Goal: Transaction & Acquisition: Purchase product/service

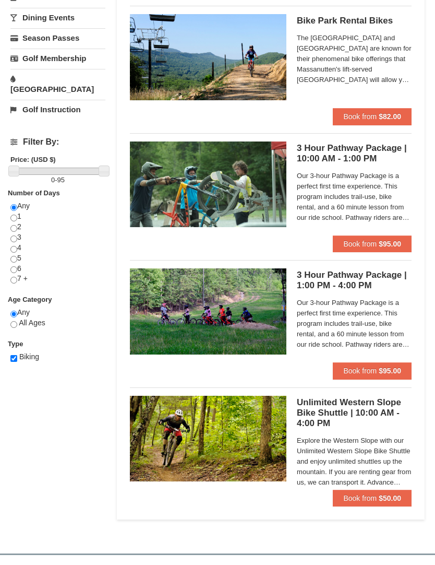
scroll to position [240, 0]
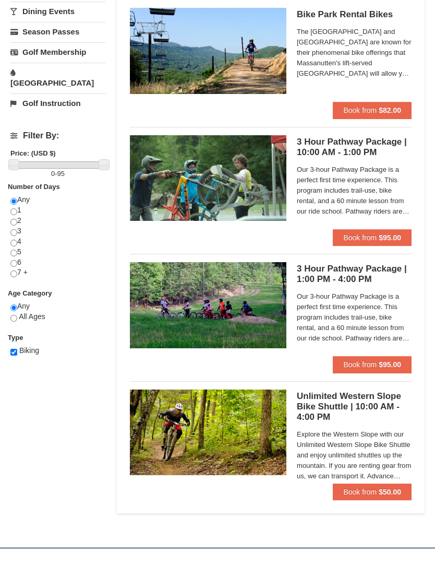
click at [381, 237] on strong "$95.00" at bounding box center [390, 237] width 22 height 8
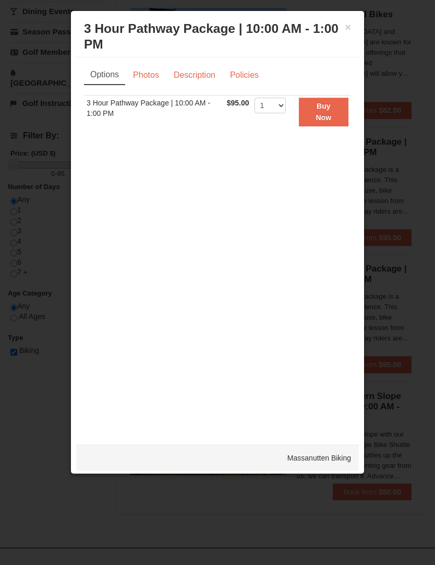
click at [331, 115] on strong "Buy Now" at bounding box center [324, 112] width 16 height 20
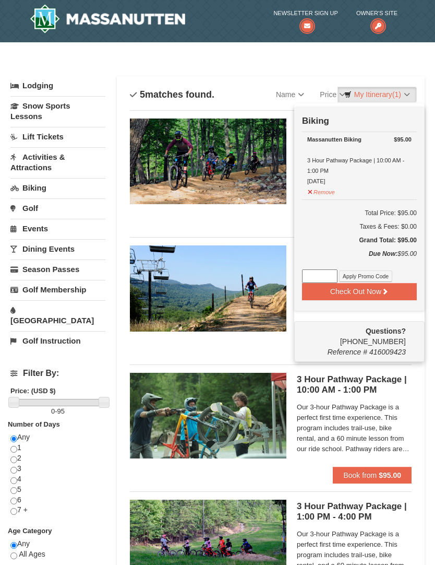
scroll to position [3, 0]
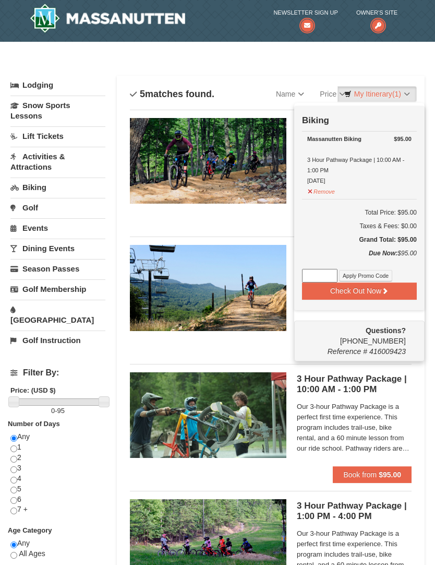
click at [411, 402] on span "Our 3-hour Pathway Package is a perfect first time experience. This program inc…" at bounding box center [354, 427] width 115 height 52
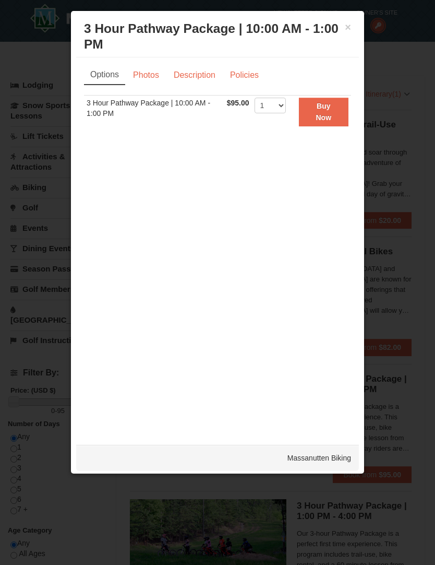
click at [351, 25] on button "×" at bounding box center [348, 27] width 6 height 10
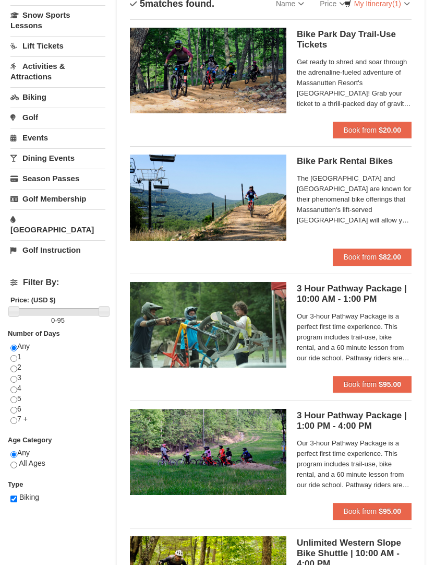
scroll to position [94, 0]
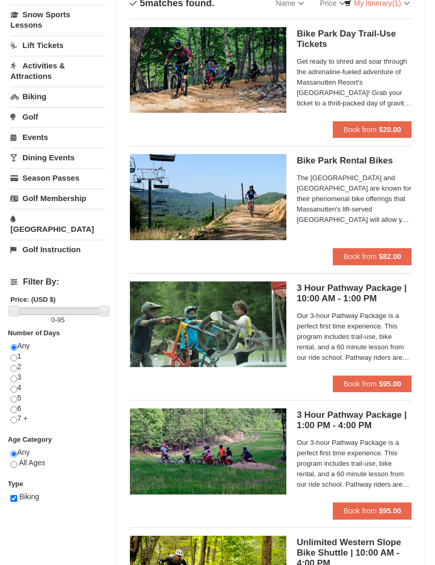
click at [375, 258] on span "Book from" at bounding box center [359, 256] width 33 height 8
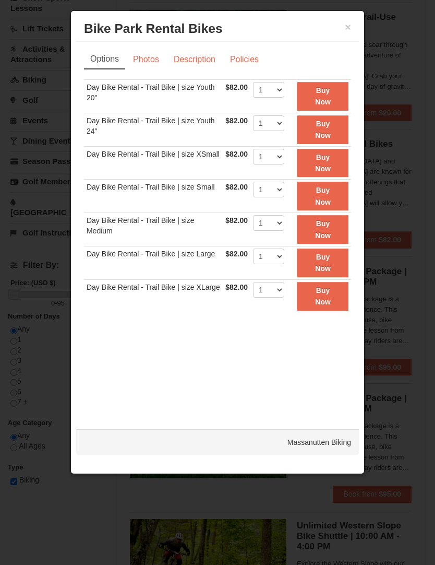
scroll to position [110, 0]
click at [144, 46] on div "Options Photos Description Policies Sorry, no matches found. Please remove some…" at bounding box center [217, 230] width 283 height 377
click at [148, 60] on link "Photos" at bounding box center [146, 60] width 40 height 20
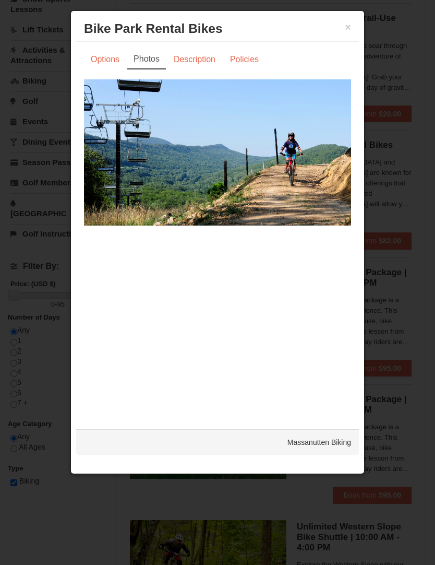
click at [196, 50] on link "Description" at bounding box center [194, 60] width 55 height 20
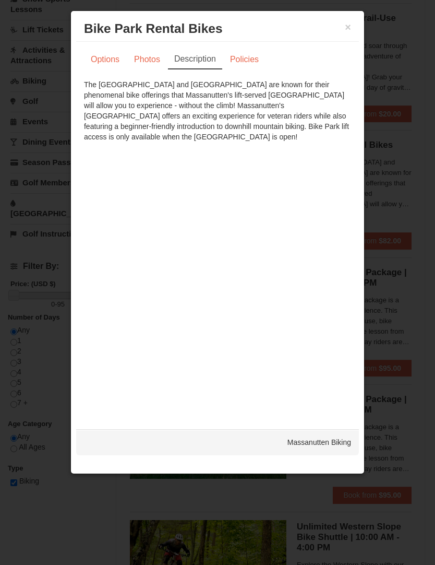
click at [244, 58] on link "Policies" at bounding box center [244, 60] width 42 height 20
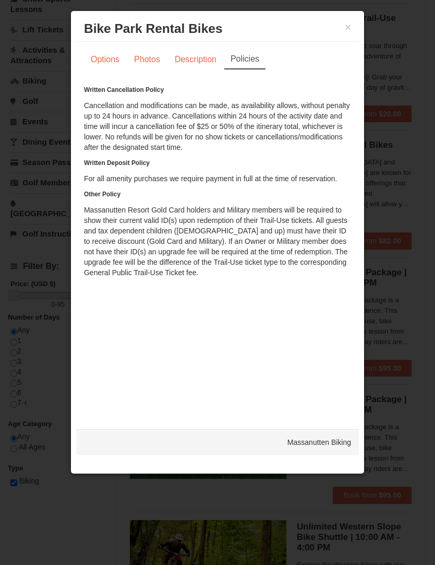
click at [105, 65] on link "Options" at bounding box center [105, 60] width 42 height 20
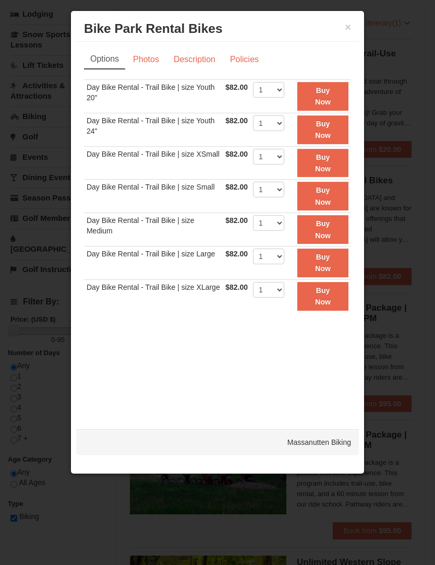
click at [330, 258] on strong "Buy Now" at bounding box center [323, 263] width 16 height 20
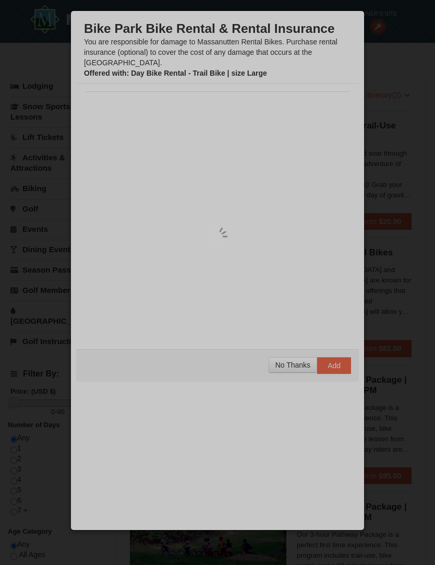
scroll to position [3, 0]
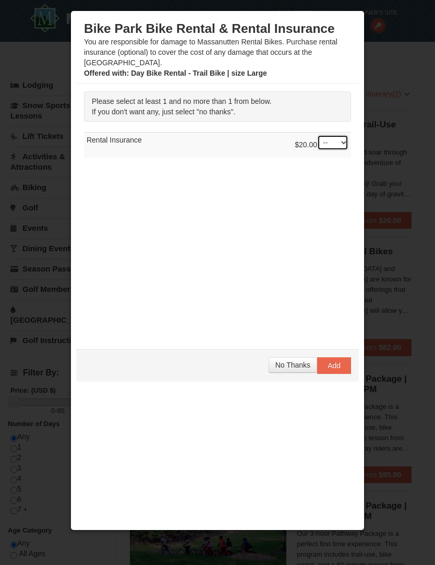
click at [345, 135] on select "-- 01" at bounding box center [332, 143] width 31 height 16
select select "1"
click at [341, 364] on button "Add" at bounding box center [334, 365] width 34 height 17
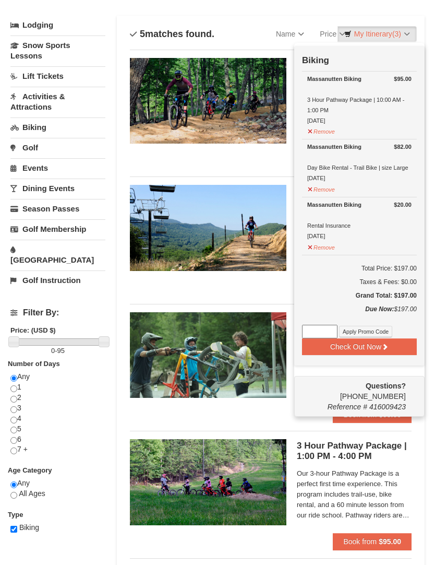
scroll to position [64, 0]
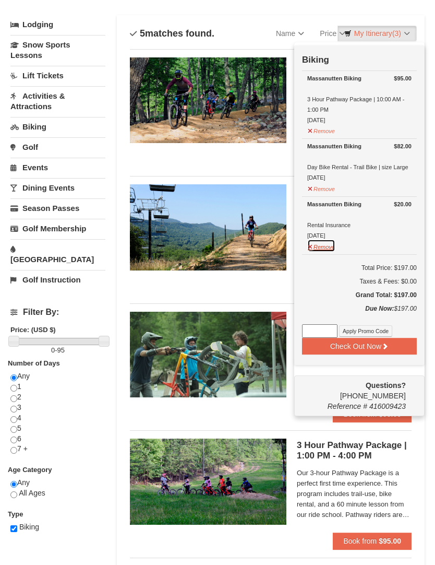
click at [325, 244] on button "Remove" at bounding box center [321, 245] width 28 height 13
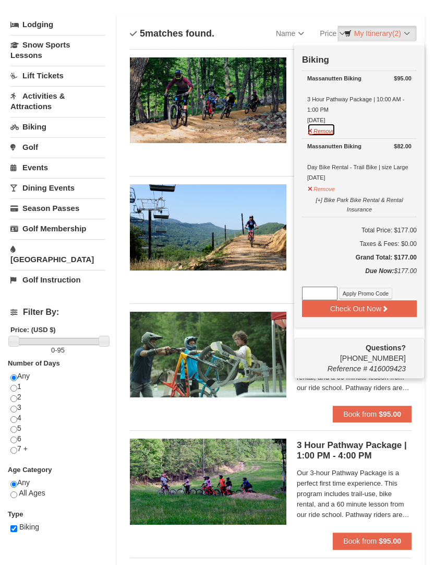
click at [333, 135] on button "Remove" at bounding box center [321, 129] width 28 height 13
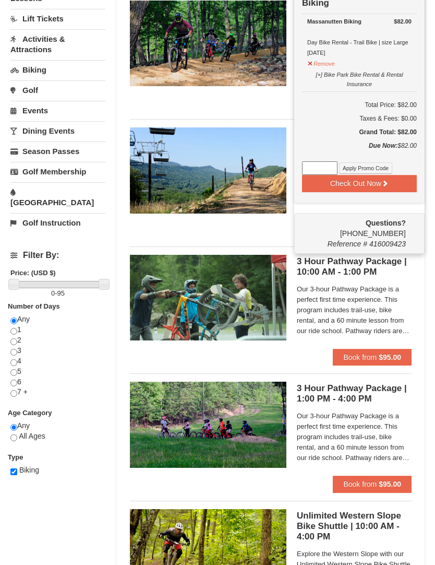
scroll to position [125, 0]
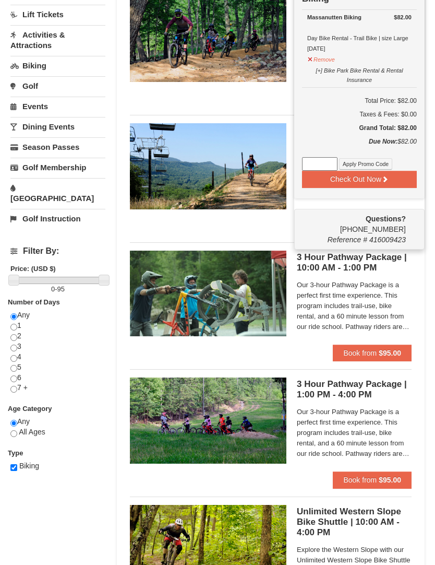
click at [410, 293] on span "Our 3-hour Pathway Package is a perfect first time experience. This program inc…" at bounding box center [354, 306] width 115 height 52
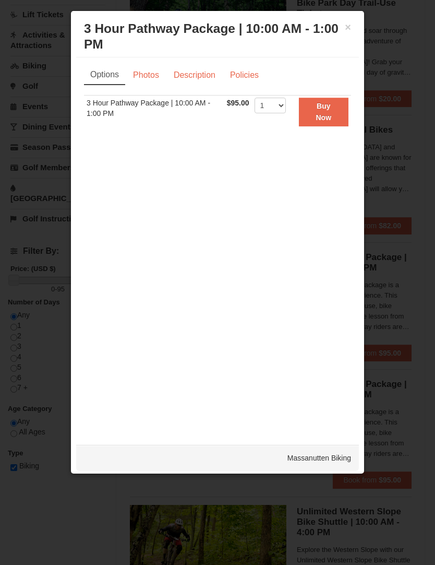
click at [398, 223] on div at bounding box center [217, 282] width 435 height 565
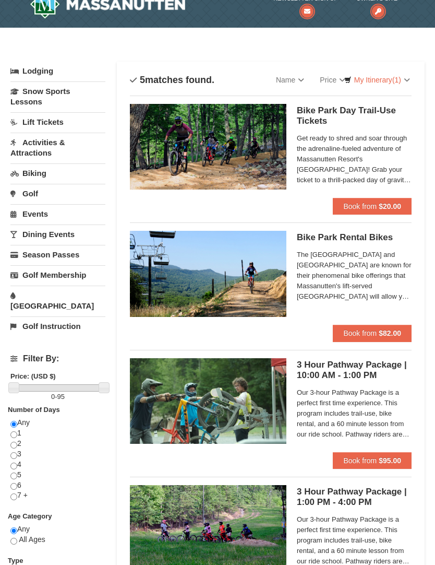
scroll to position [0, 0]
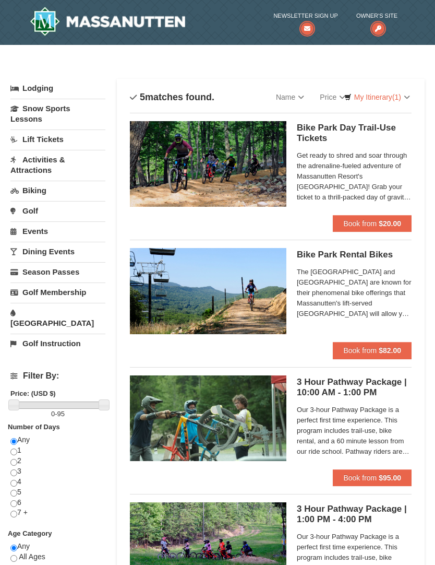
click at [32, 187] on link "Biking" at bounding box center [57, 190] width 95 height 19
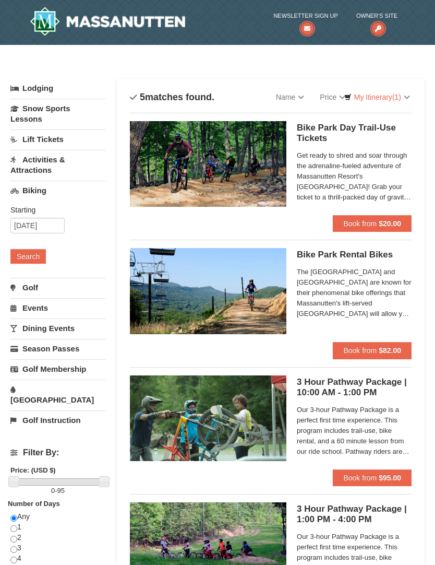
click at [30, 257] on button "Search" at bounding box center [27, 256] width 35 height 15
